Goal: Find specific page/section: Find specific page/section

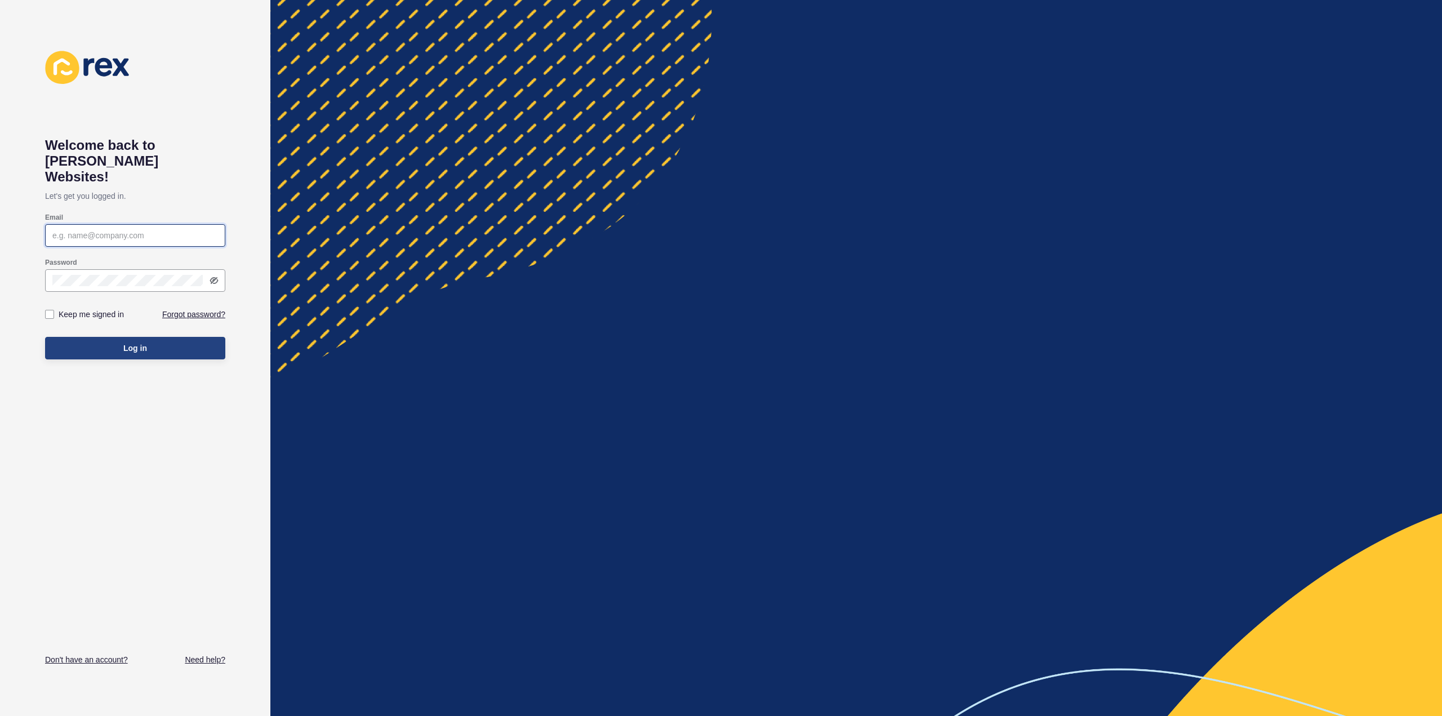
type input "[PERSON_NAME][EMAIL_ADDRESS][DOMAIN_NAME]"
click at [105, 337] on button "Log in" at bounding box center [135, 348] width 180 height 23
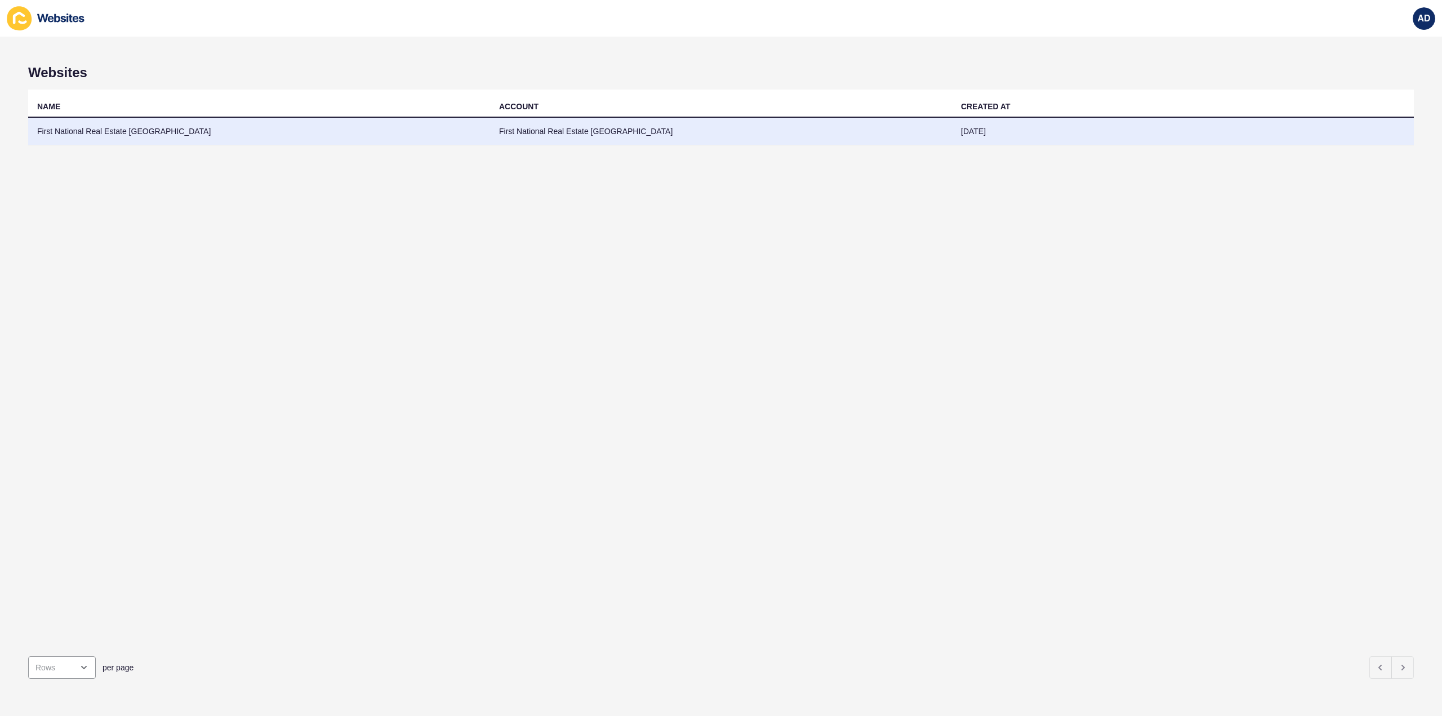
click at [99, 128] on td "First National Real Estate [GEOGRAPHIC_DATA]" at bounding box center [259, 132] width 462 height 28
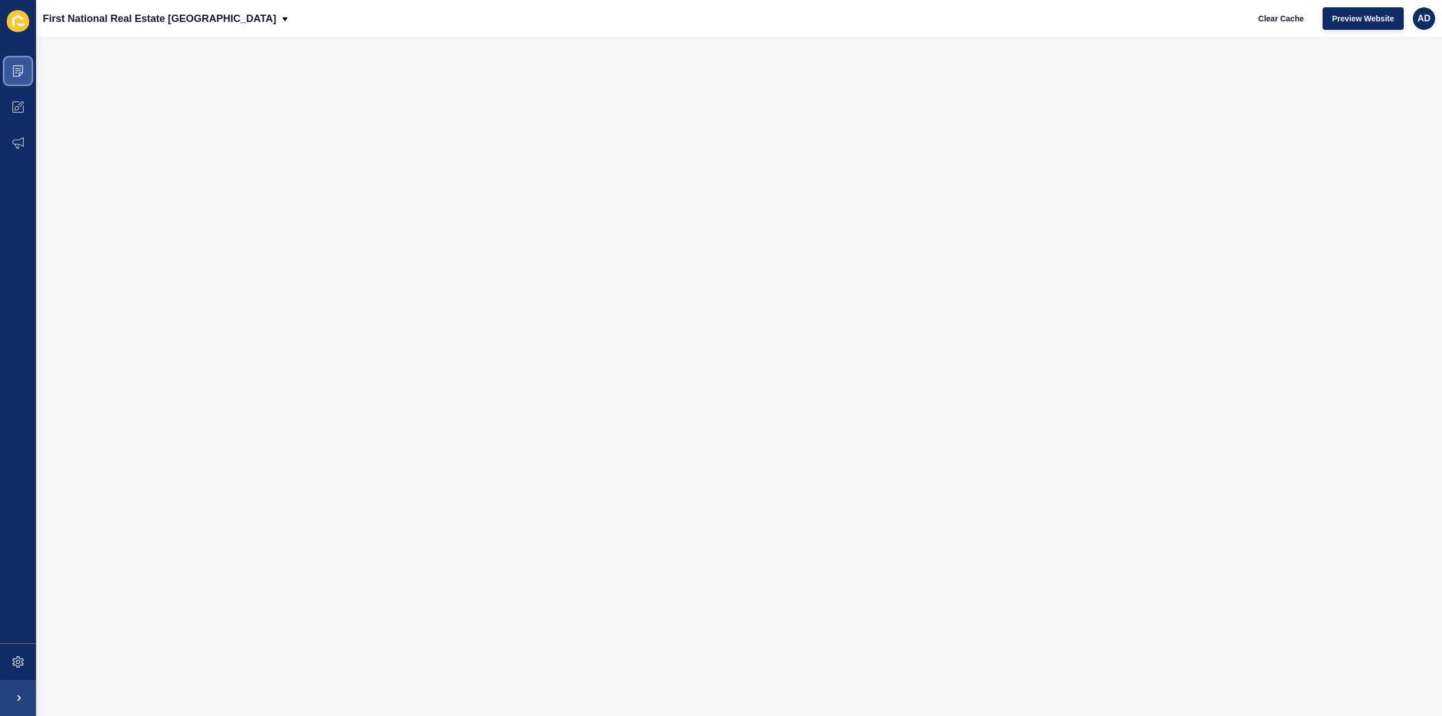
click at [11, 67] on span at bounding box center [18, 71] width 36 height 36
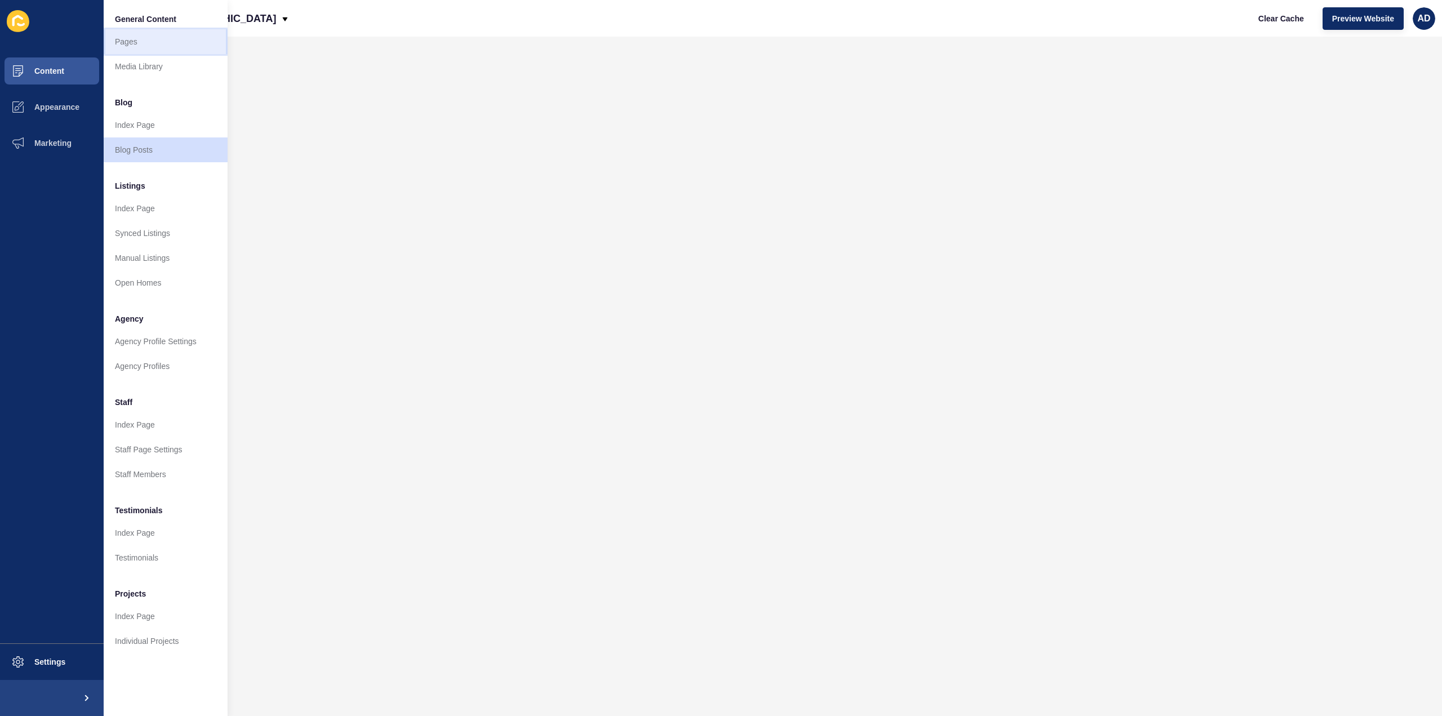
click at [131, 40] on link "Pages" at bounding box center [166, 41] width 124 height 25
